Goal: Find specific page/section: Find specific page/section

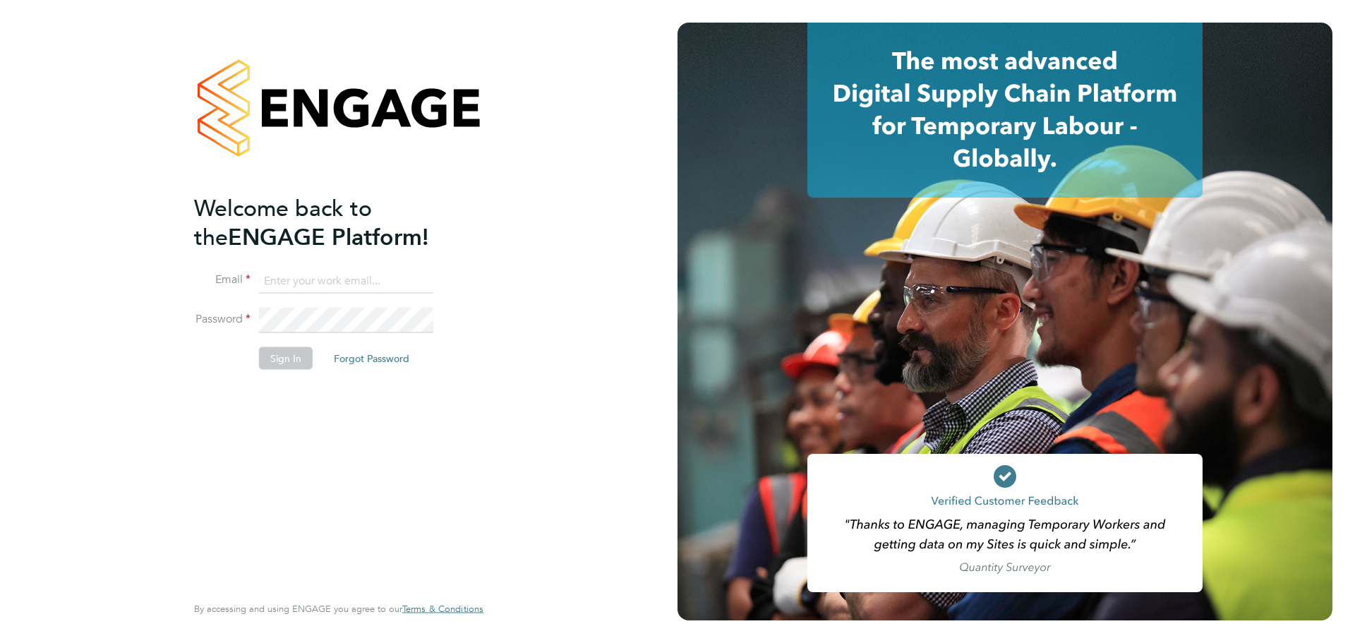
click at [307, 283] on input at bounding box center [346, 280] width 174 height 25
type input "omarbug@hotmail.com"
click at [282, 358] on button "Sign In" at bounding box center [286, 358] width 54 height 23
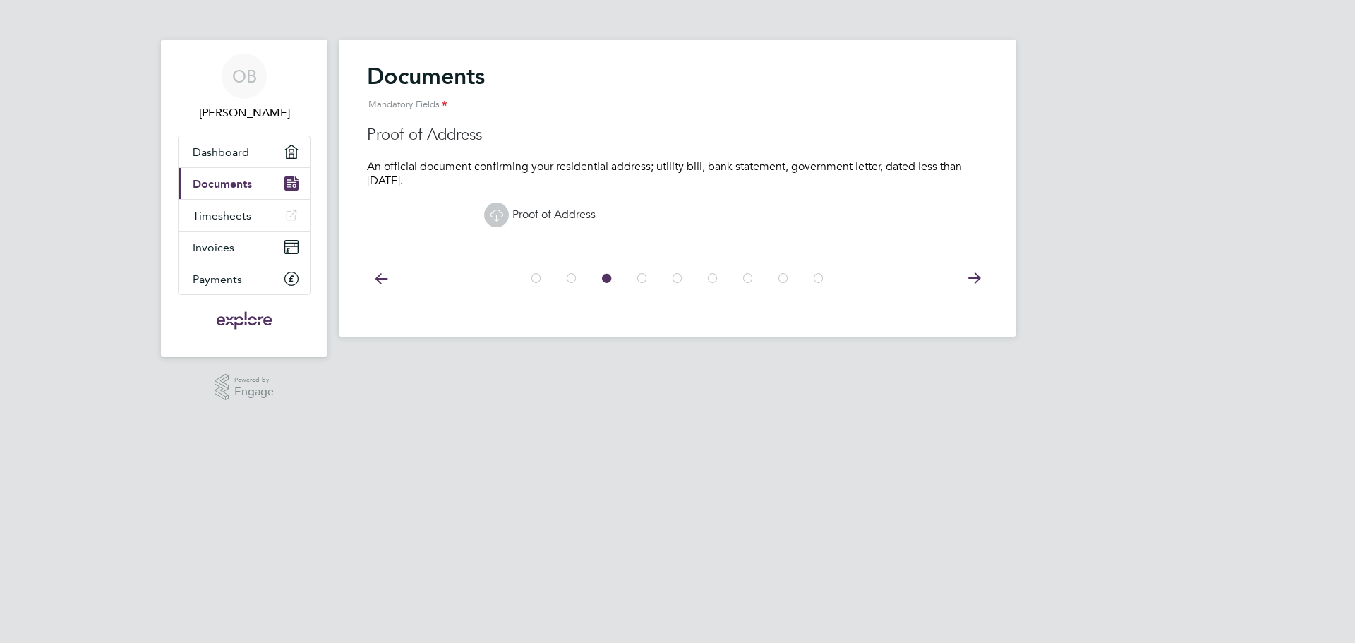
click at [565, 278] on icon at bounding box center [572, 279] width 14 height 32
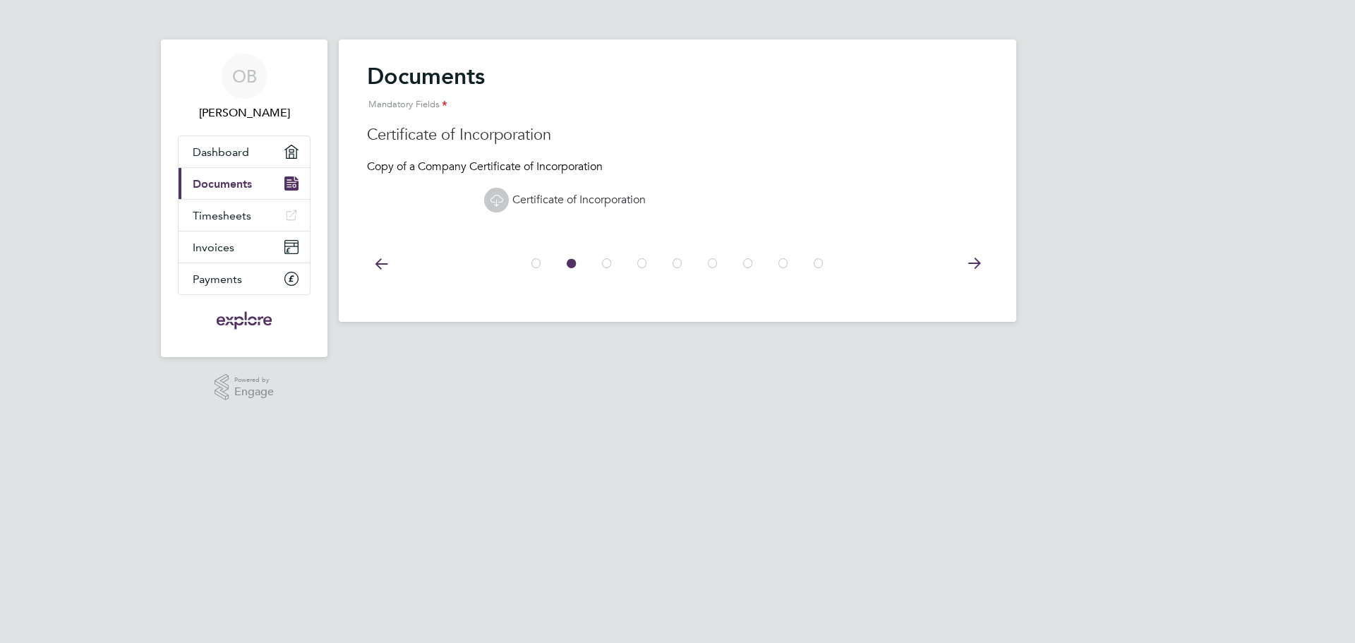
click at [536, 268] on icon at bounding box center [536, 264] width 14 height 32
click at [612, 270] on icon at bounding box center [607, 264] width 14 height 32
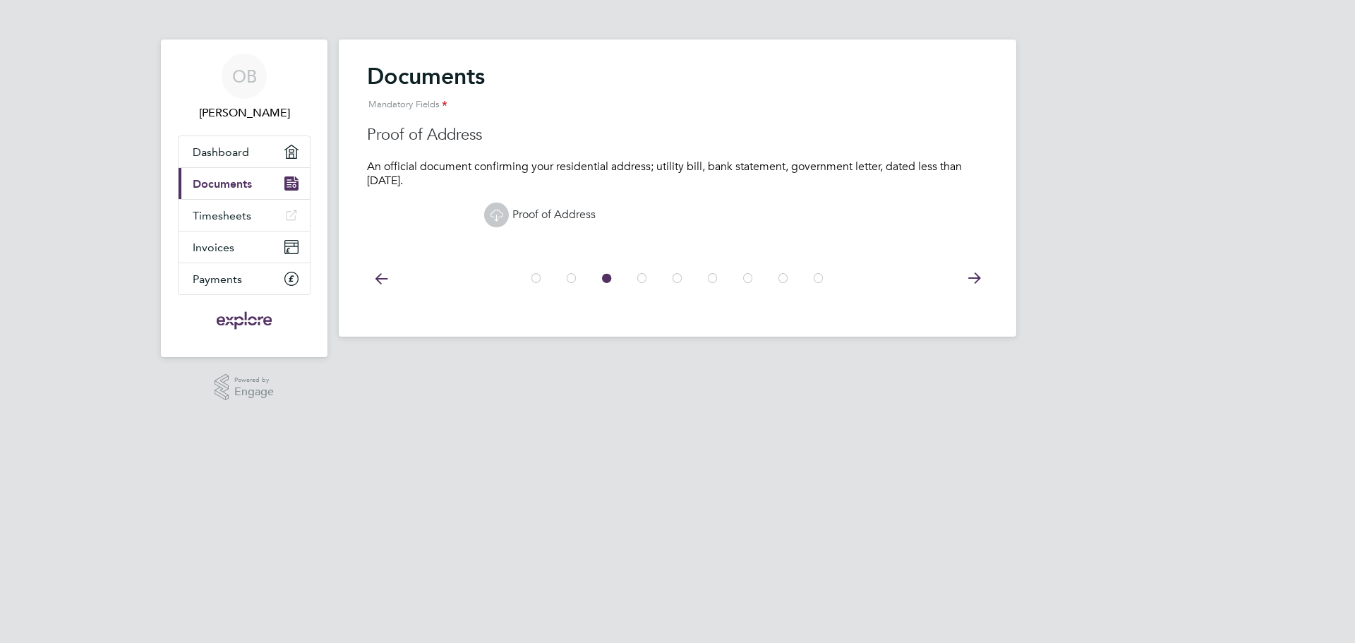
click at [642, 275] on icon at bounding box center [642, 279] width 14 height 32
click at [678, 279] on icon at bounding box center [678, 279] width 14 height 32
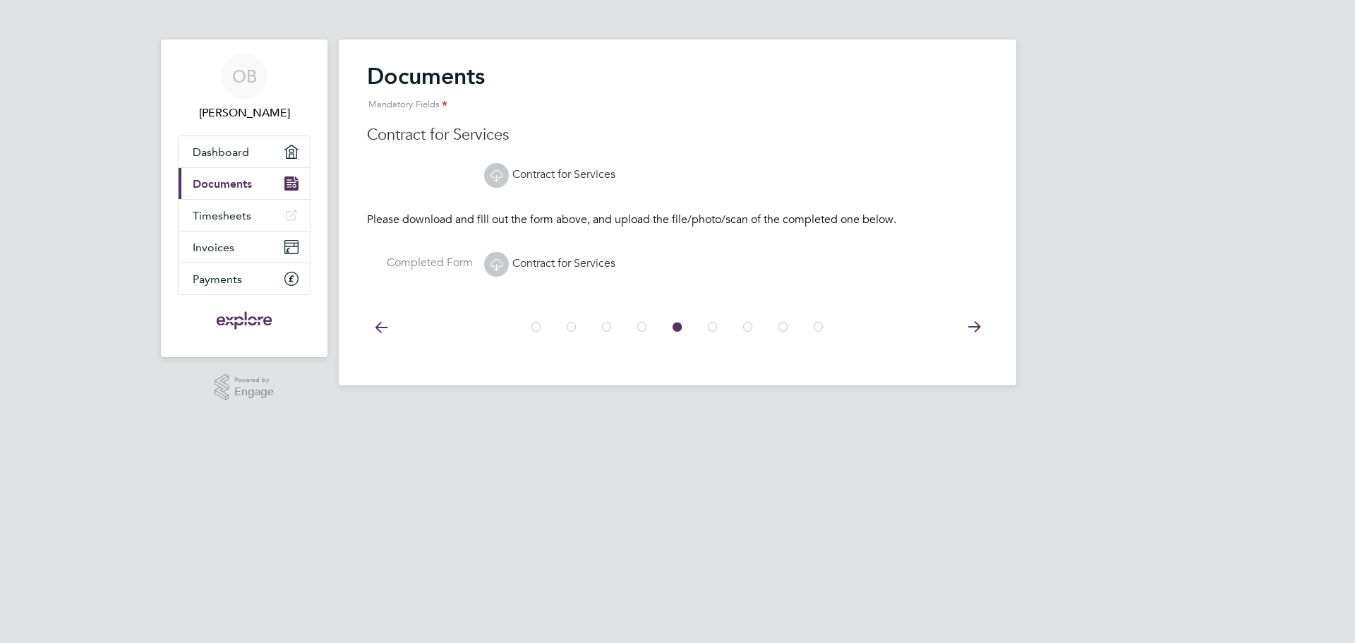
click at [712, 328] on icon at bounding box center [713, 327] width 14 height 32
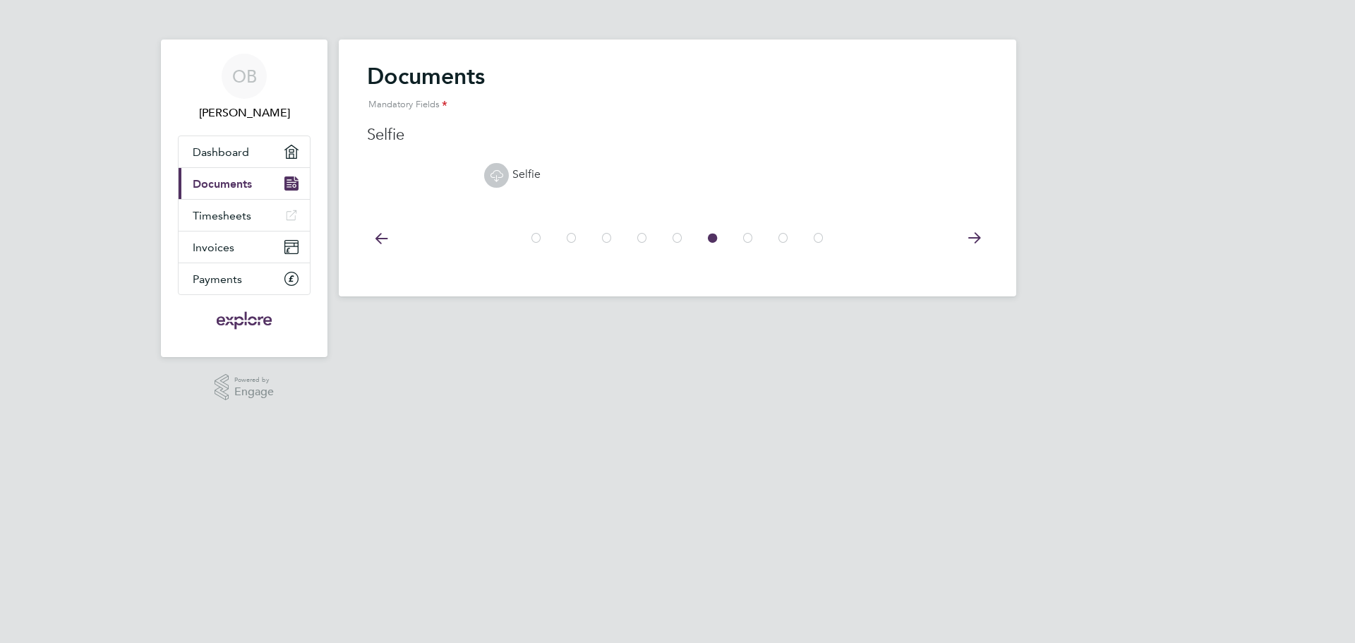
click at [745, 241] on icon at bounding box center [748, 238] width 14 height 32
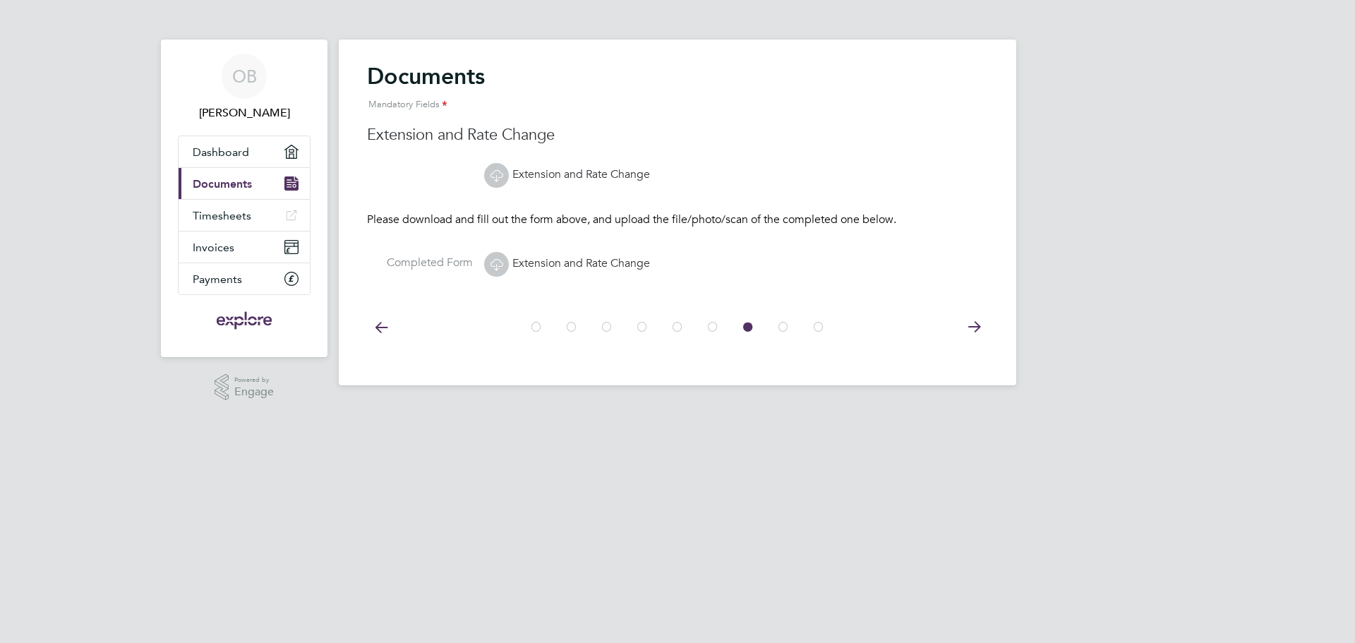
click at [781, 326] on icon at bounding box center [783, 327] width 14 height 32
click at [822, 325] on icon at bounding box center [819, 327] width 14 height 32
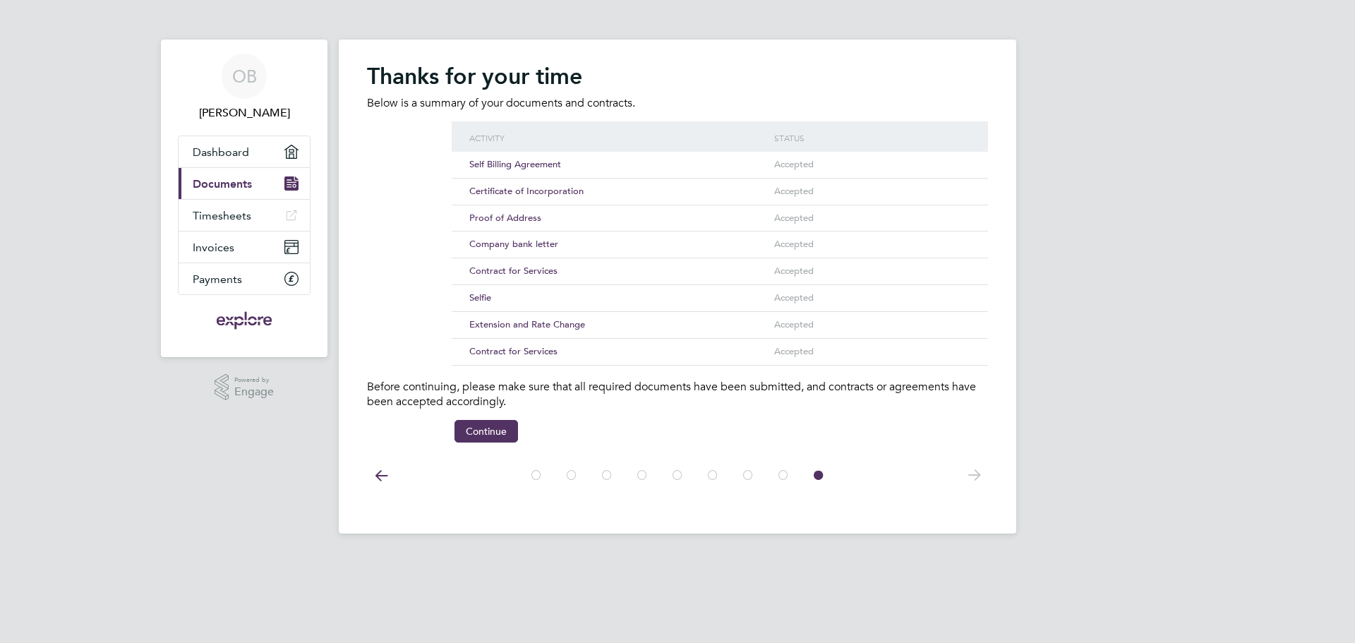
click at [545, 325] on span "Extension and Rate Change" at bounding box center [527, 324] width 116 height 12
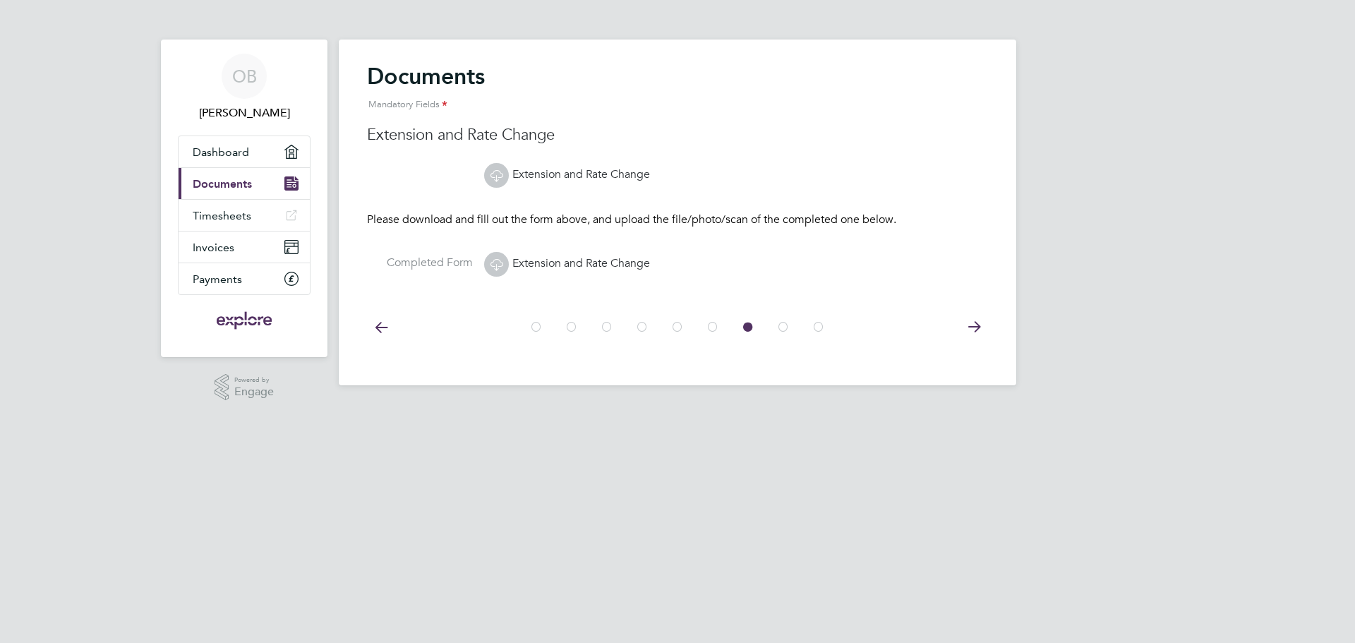
click at [547, 270] on span "Extension and Rate Change" at bounding box center [567, 263] width 166 height 14
click at [542, 264] on link "Extension and Rate Change" at bounding box center [567, 263] width 166 height 14
click at [712, 328] on icon at bounding box center [713, 327] width 14 height 32
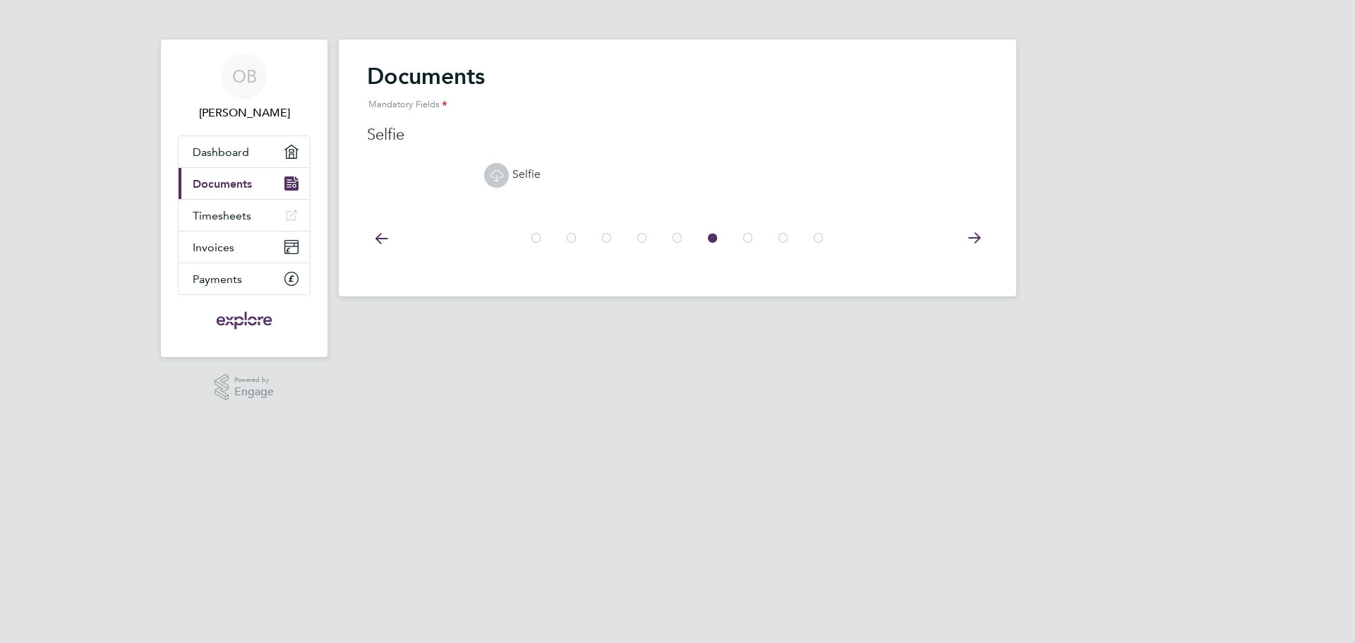
click at [674, 240] on icon at bounding box center [678, 238] width 14 height 32
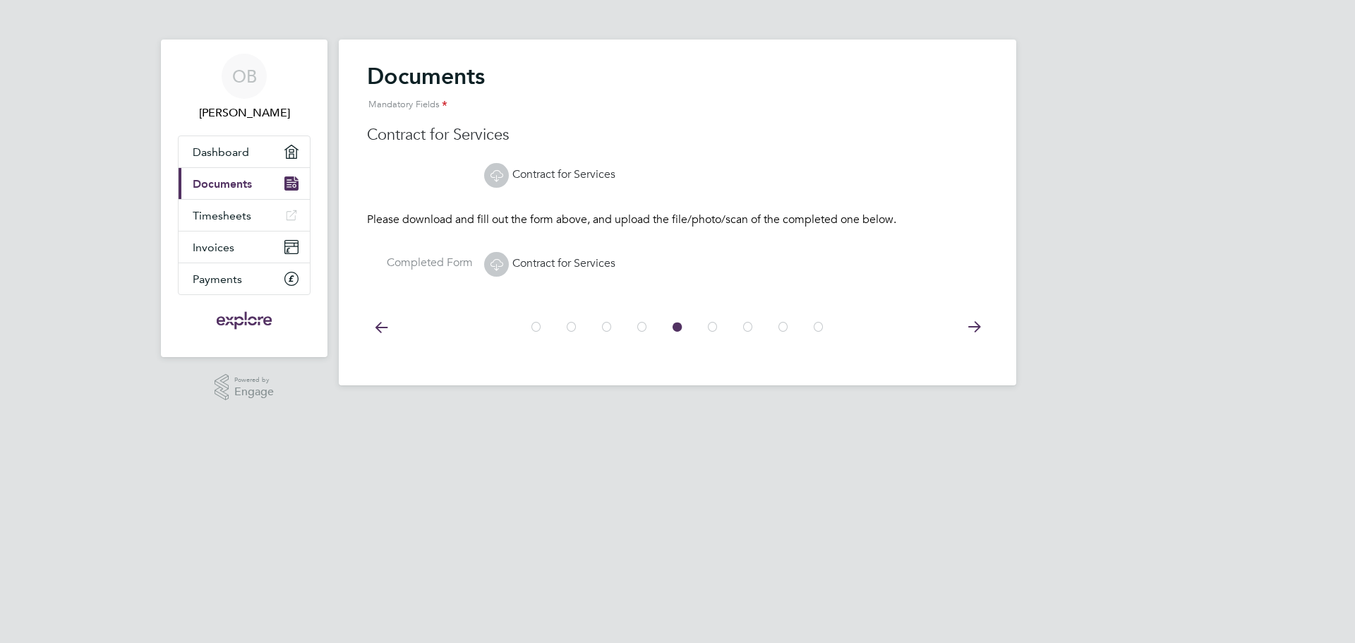
click at [646, 325] on icon at bounding box center [642, 327] width 14 height 32
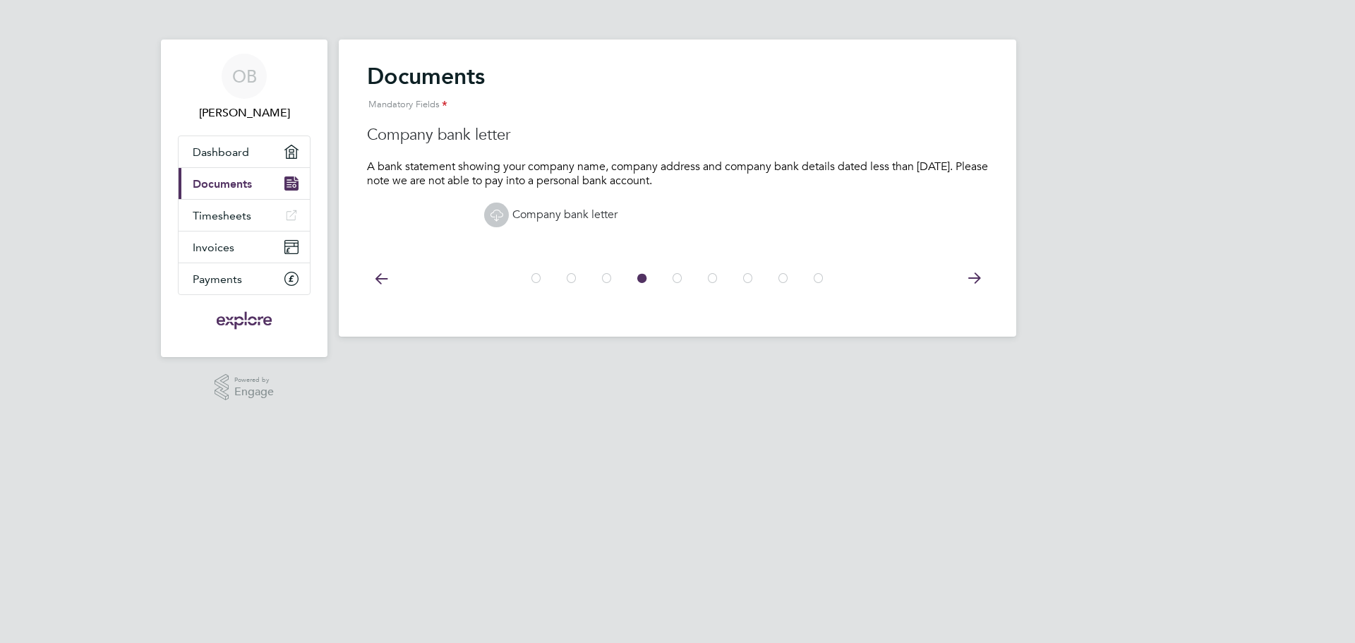
click at [544, 209] on link "Company bank letter" at bounding box center [550, 215] width 133 height 14
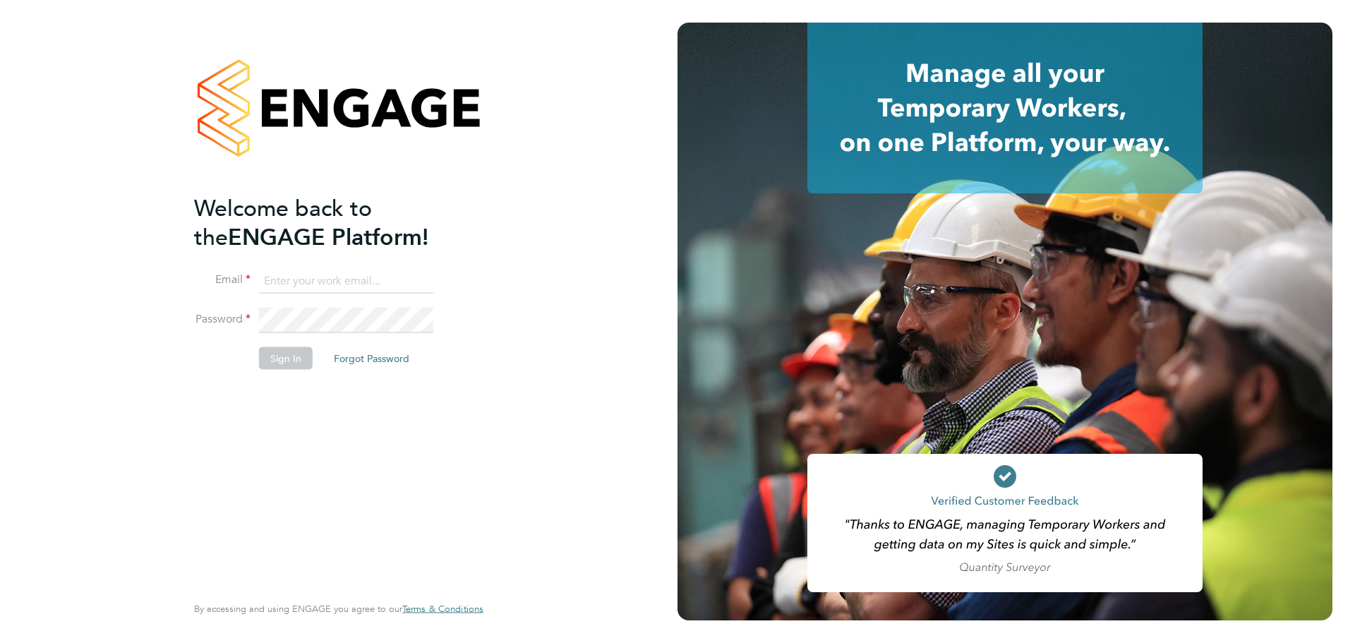
click at [306, 280] on input at bounding box center [346, 280] width 174 height 25
type input "omarbug@hotmail.com"
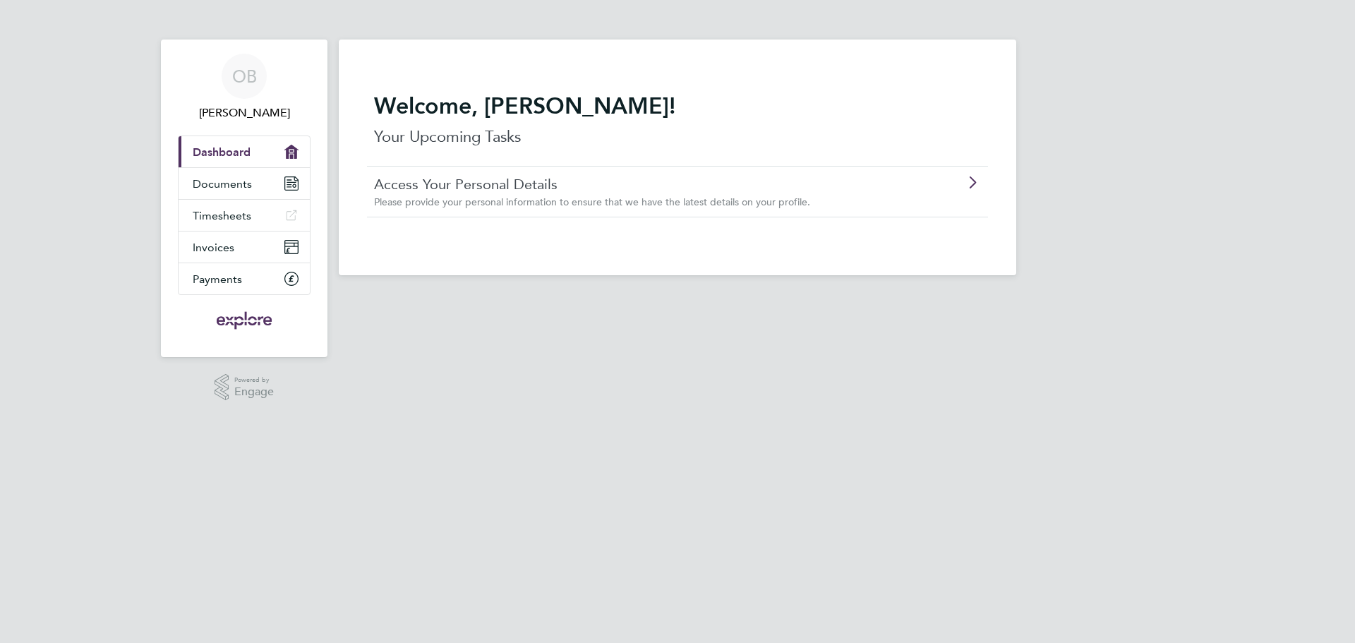
click at [234, 157] on span "Dashboard" at bounding box center [222, 151] width 58 height 13
click at [225, 181] on span "Documents" at bounding box center [222, 183] width 59 height 13
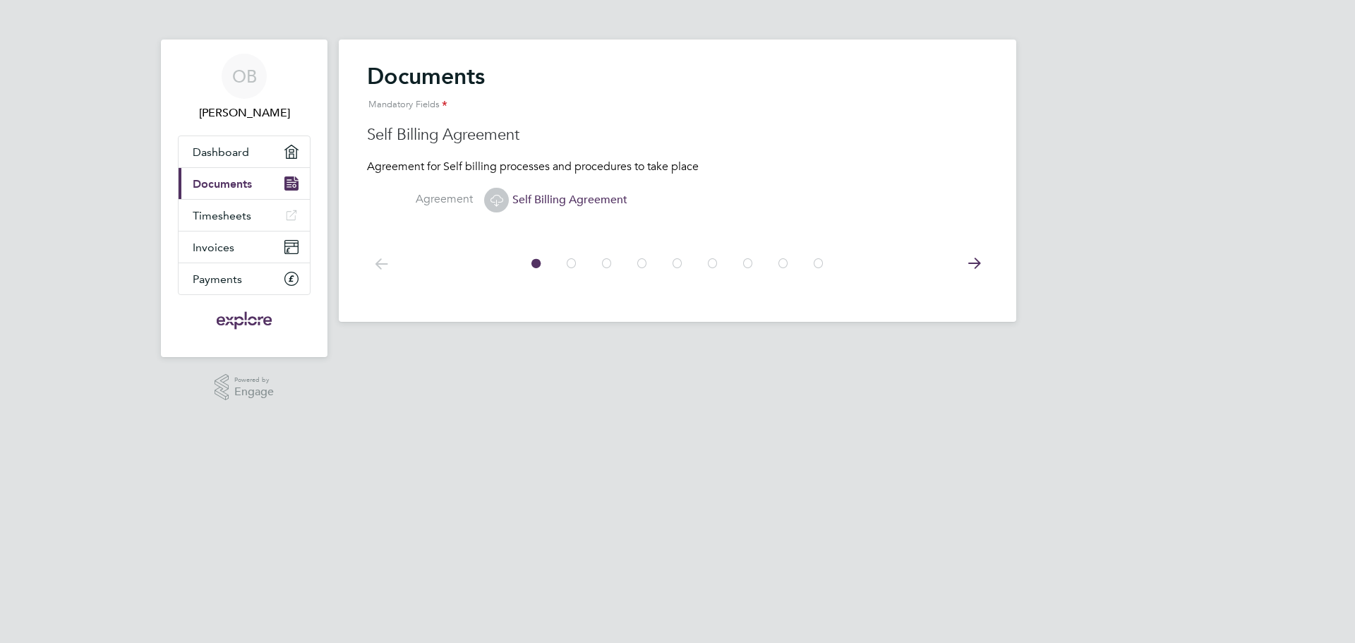
click at [574, 262] on icon at bounding box center [572, 264] width 14 height 32
click at [534, 259] on icon at bounding box center [536, 264] width 14 height 32
click at [555, 194] on span "Self Billing Agreement" at bounding box center [555, 200] width 143 height 14
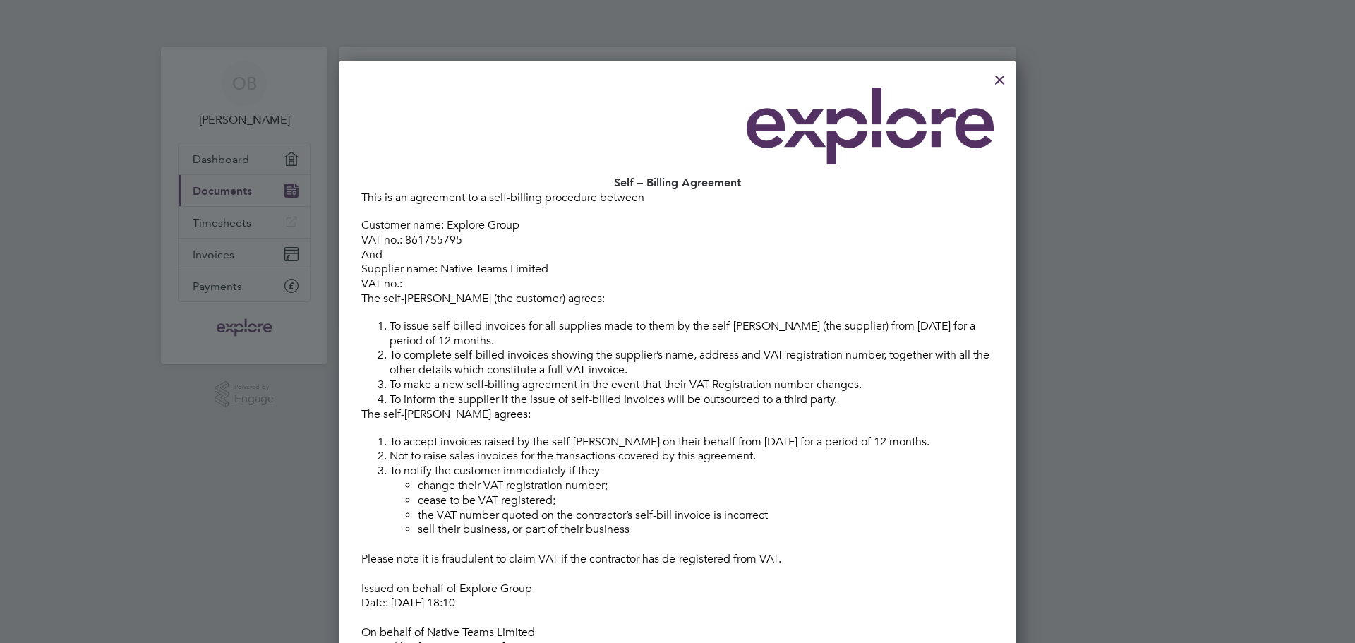
click at [1001, 78] on div at bounding box center [1000, 76] width 25 height 25
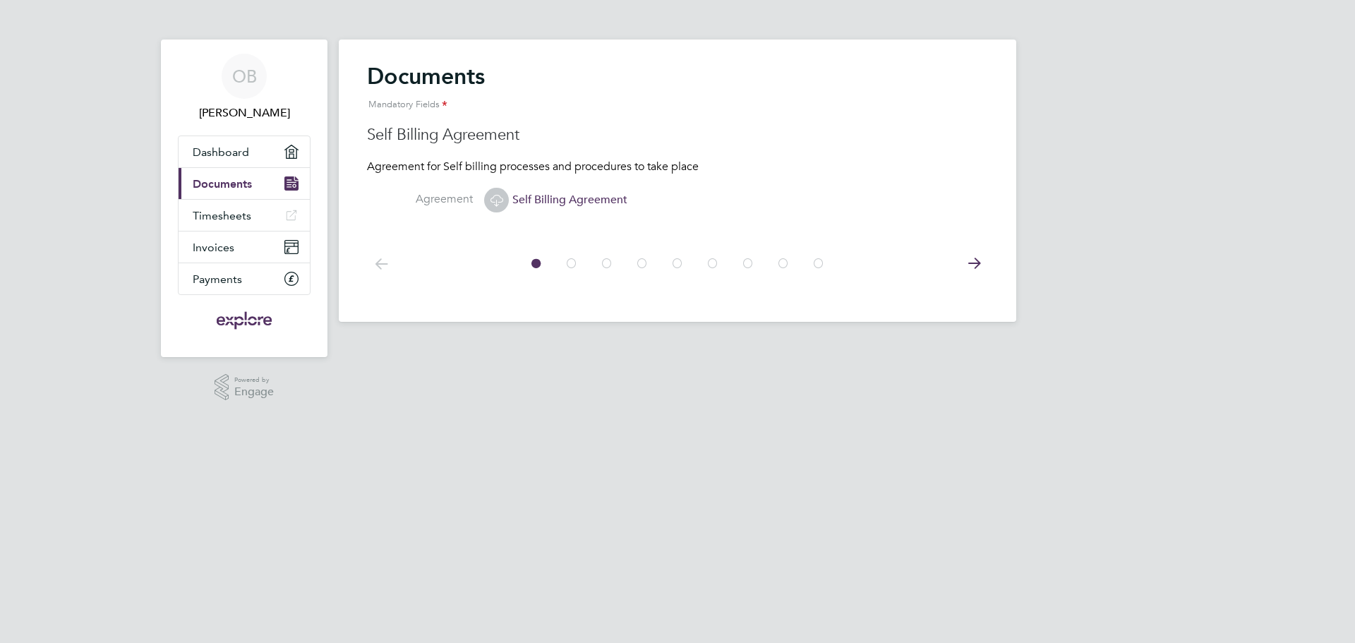
click at [574, 268] on icon at bounding box center [572, 264] width 14 height 32
click at [606, 263] on icon at bounding box center [607, 264] width 14 height 32
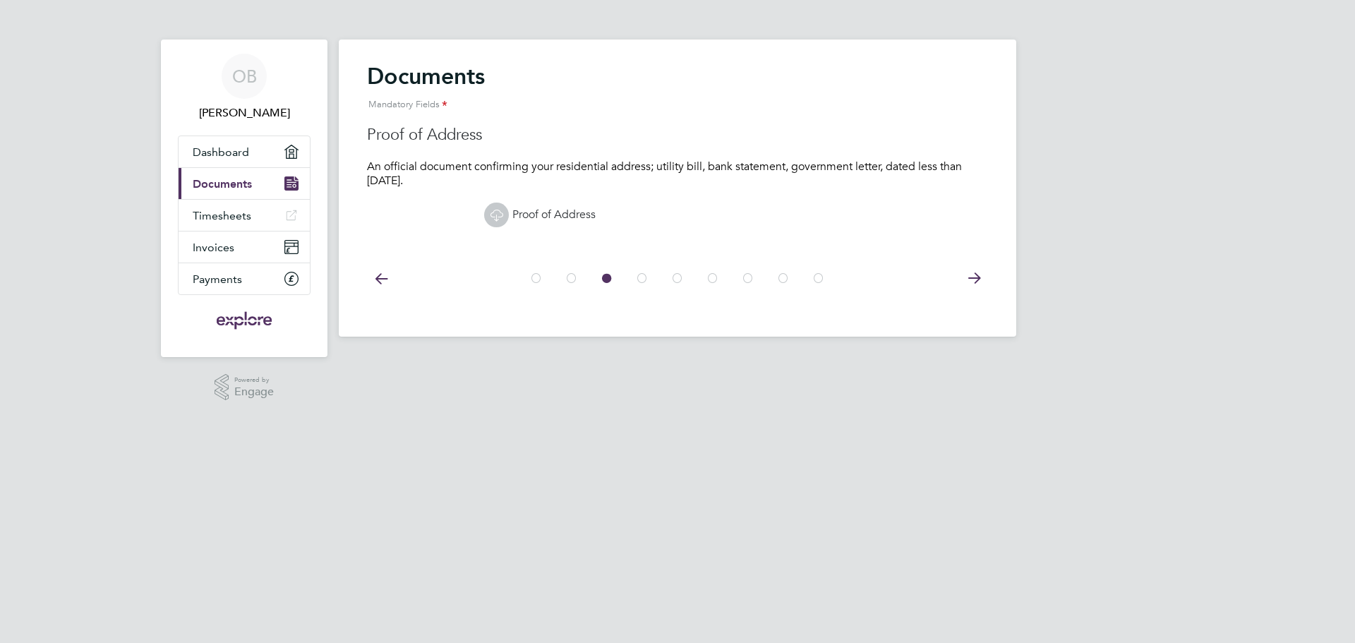
click at [642, 275] on icon at bounding box center [642, 279] width 14 height 32
click at [678, 277] on icon at bounding box center [678, 279] width 14 height 32
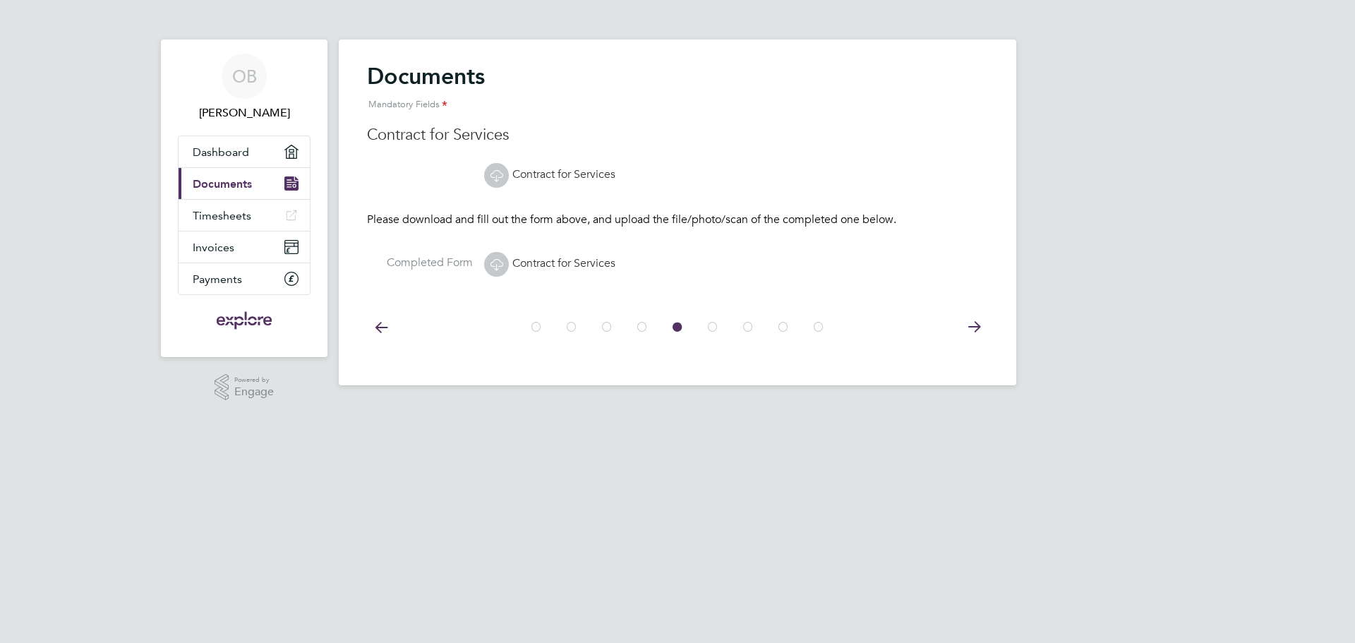
click at [591, 265] on link "Contract for Services" at bounding box center [549, 263] width 131 height 14
click at [719, 331] on icon at bounding box center [713, 327] width 14 height 32
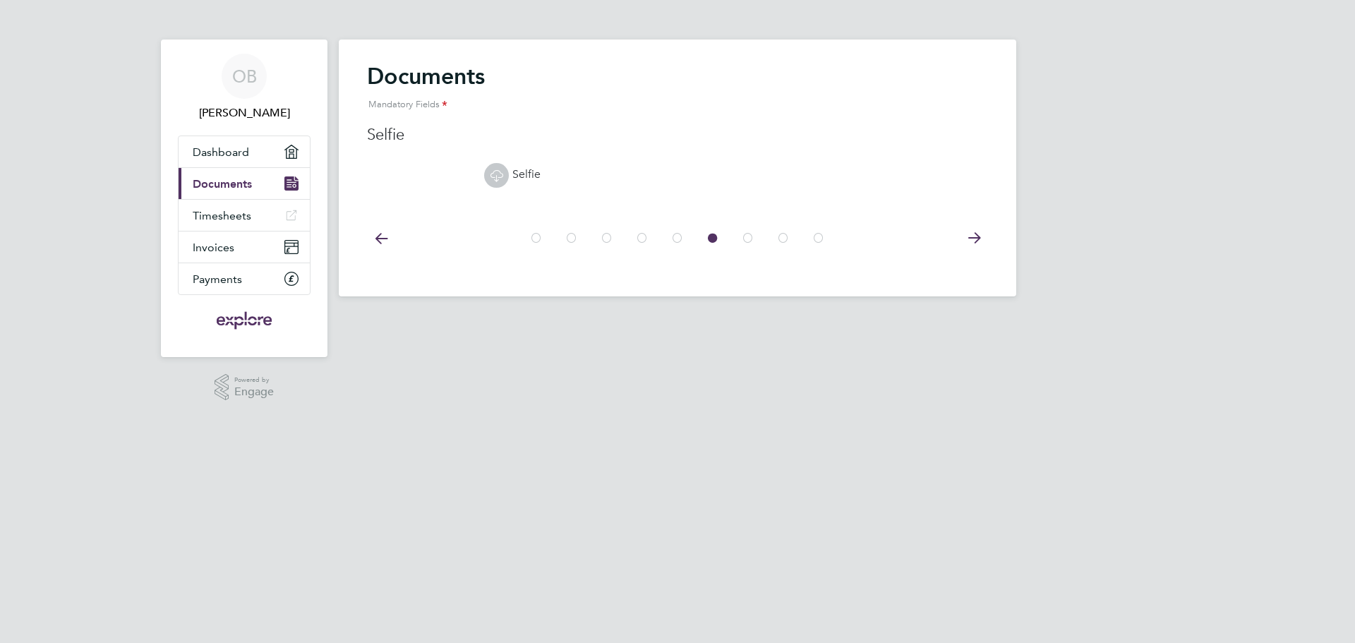
click at [748, 235] on icon at bounding box center [748, 238] width 14 height 32
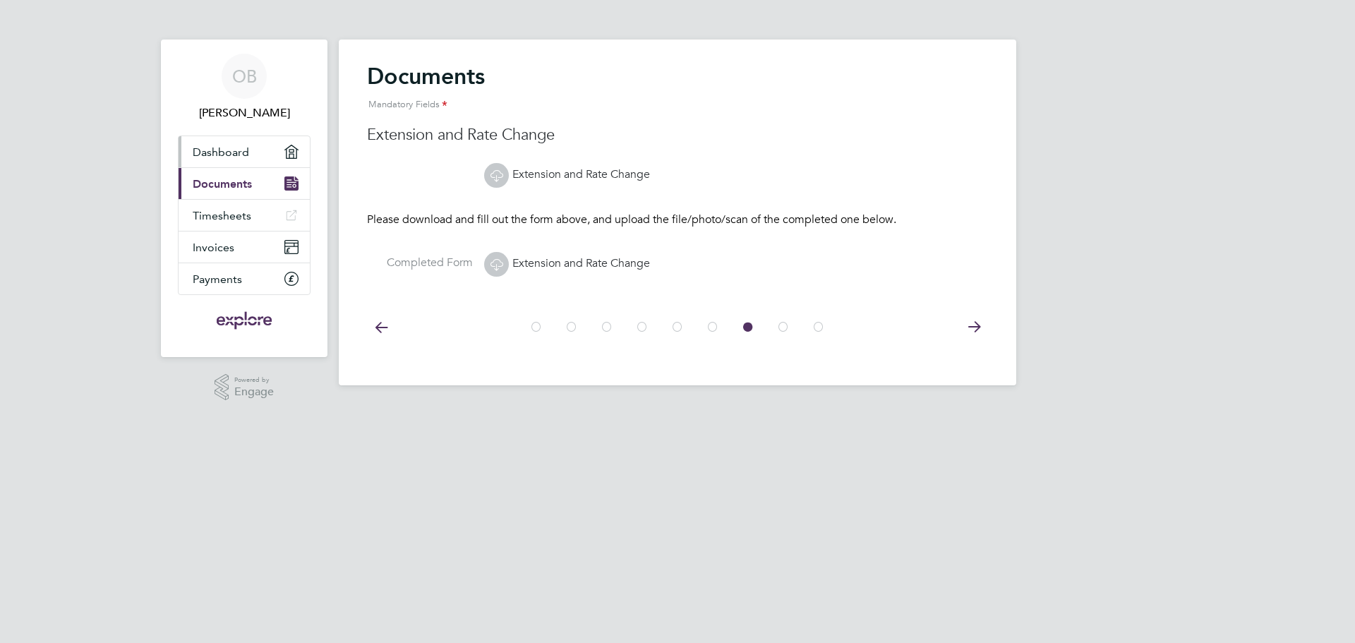
click at [210, 147] on span "Dashboard" at bounding box center [221, 151] width 56 height 13
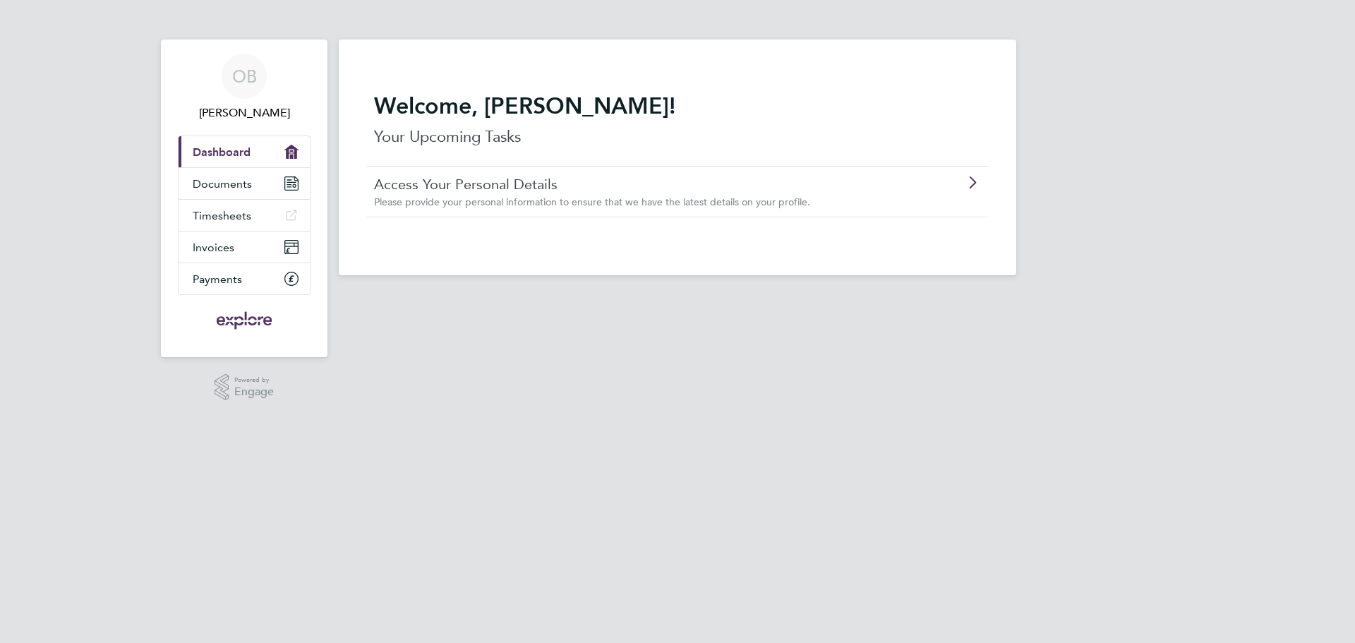
click at [423, 186] on link "Access Your Personal Details" at bounding box center [637, 184] width 527 height 18
